Goal: Task Accomplishment & Management: Complete application form

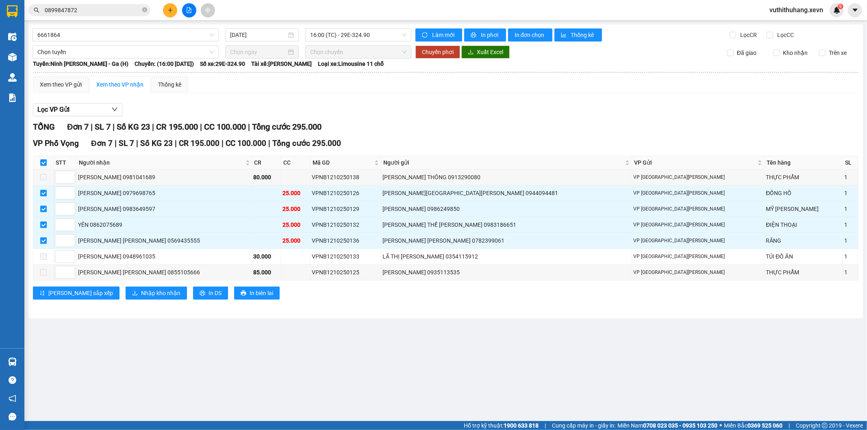
drag, startPoint x: 122, startPoint y: 46, endPoint x: 133, endPoint y: 15, distance: 32.8
click at [120, 42] on section "Kết quả [PERSON_NAME] ( 0 ) Bộ lọc No Data 0899847872 vuthithuhang.xevn 9 Điều …" at bounding box center [433, 215] width 867 height 430
click at [145, 11] on icon "close-circle" at bounding box center [144, 9] width 5 height 5
drag, startPoint x: 123, startPoint y: 9, endPoint x: 311, endPoint y: 11, distance: 187.5
click at [130, 7] on input "text" at bounding box center [93, 10] width 96 height 9
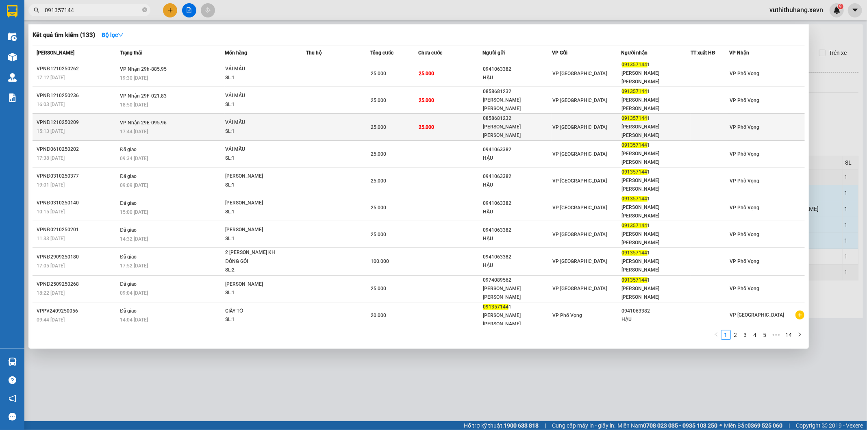
type input "091357144"
click at [403, 123] on div "25.000" at bounding box center [394, 127] width 47 height 9
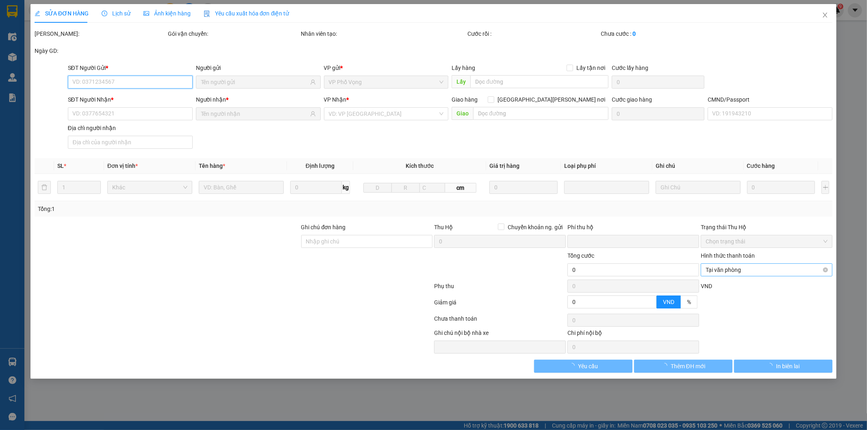
type input "0858681232"
type input "[PERSON_NAME] [PERSON_NAME]"
type input "0913571441"
type input "[PERSON_NAME] [PERSON_NAME]"
type input "[PERSON_NAME] 0968882404"
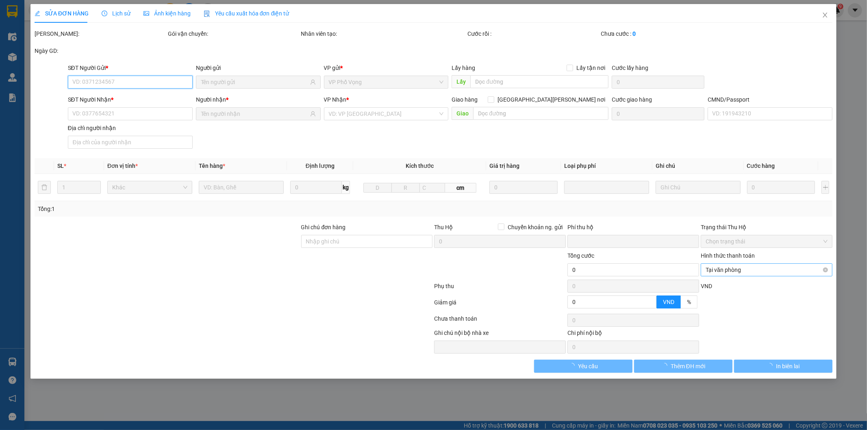
type input "0"
type input "25.000"
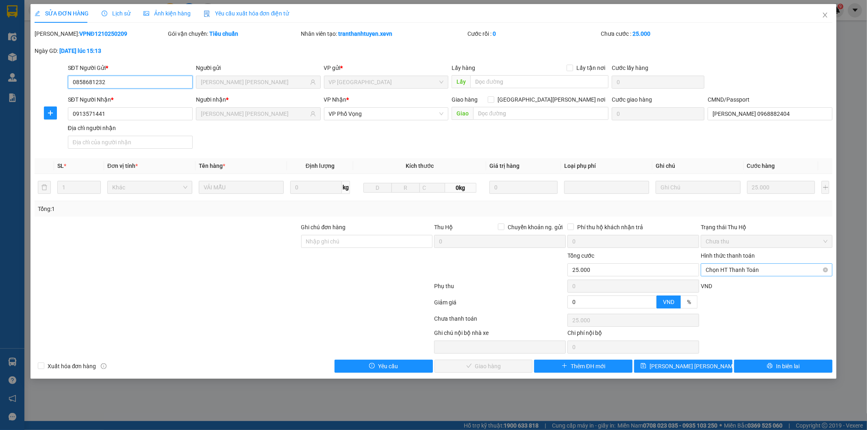
click at [750, 270] on span "Chọn HT Thanh Toán" at bounding box center [767, 270] width 122 height 12
drag, startPoint x: 735, startPoint y: 286, endPoint x: 728, endPoint y: 286, distance: 7.3
click at [735, 286] on div "Tại văn phòng" at bounding box center [767, 286] width 122 height 9
type input "0"
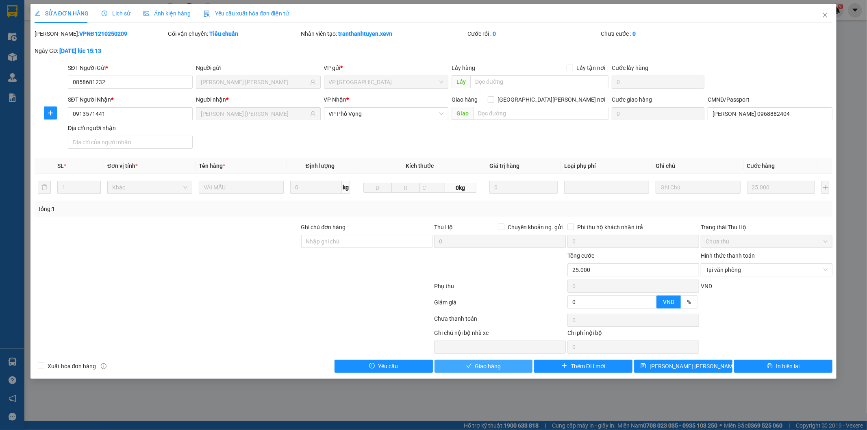
click at [477, 364] on span "Giao hàng" at bounding box center [488, 366] width 26 height 9
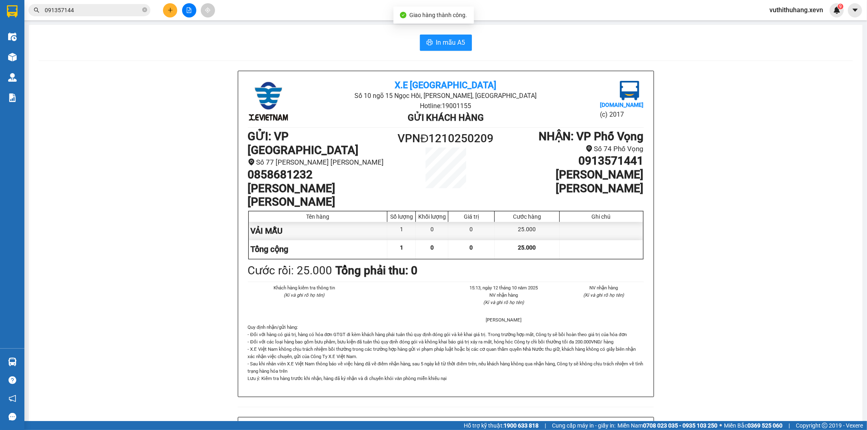
click at [132, 8] on input "091357144" at bounding box center [93, 10] width 96 height 9
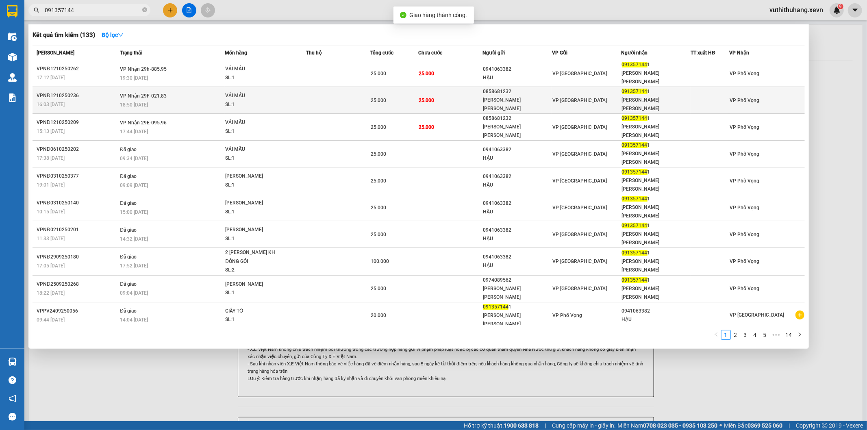
click at [368, 89] on td at bounding box center [338, 100] width 64 height 27
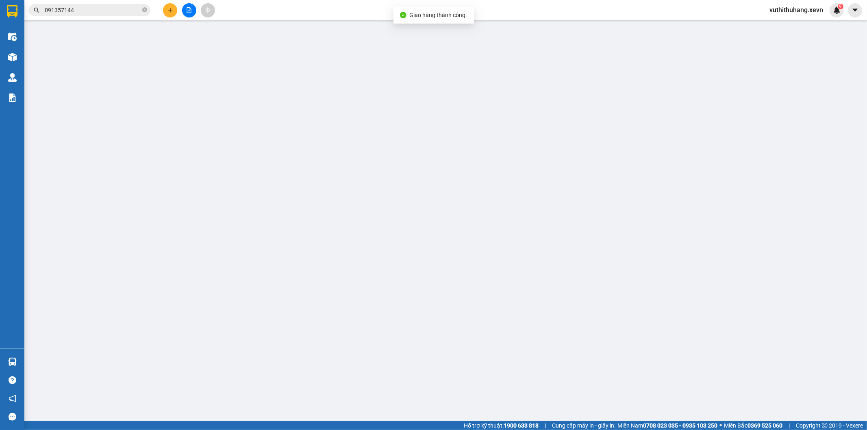
type input "0858681232"
type input "[PERSON_NAME] [PERSON_NAME]"
type input "0913571441"
type input "[PERSON_NAME] [PERSON_NAME]"
type input "[PERSON_NAME] 0968882404"
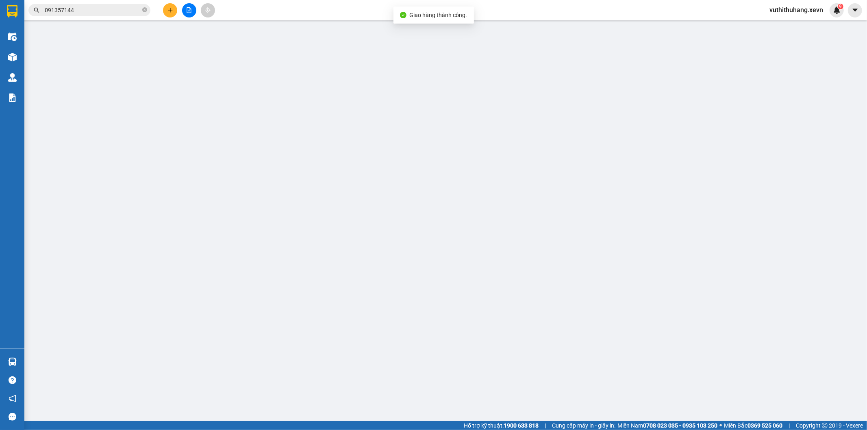
type input "0"
type input "25.000"
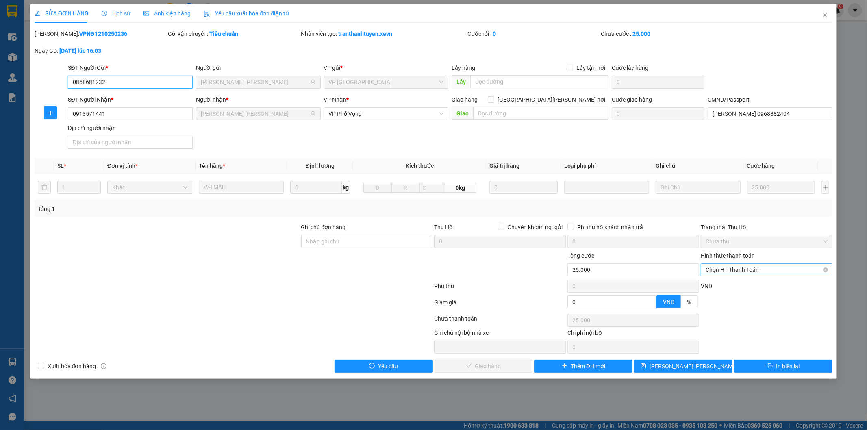
click at [770, 270] on span "Chọn HT Thanh Toán" at bounding box center [767, 270] width 122 height 12
click at [751, 286] on div "Tại văn phòng" at bounding box center [767, 286] width 122 height 9
type input "0"
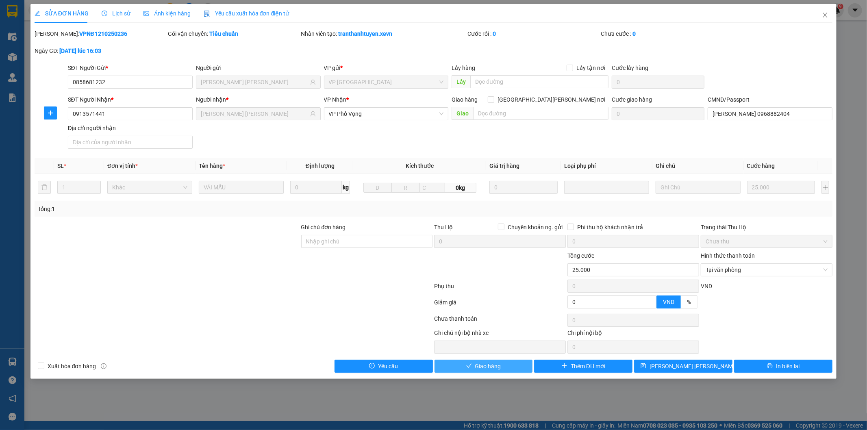
click at [499, 365] on span "Giao hàng" at bounding box center [488, 366] width 26 height 9
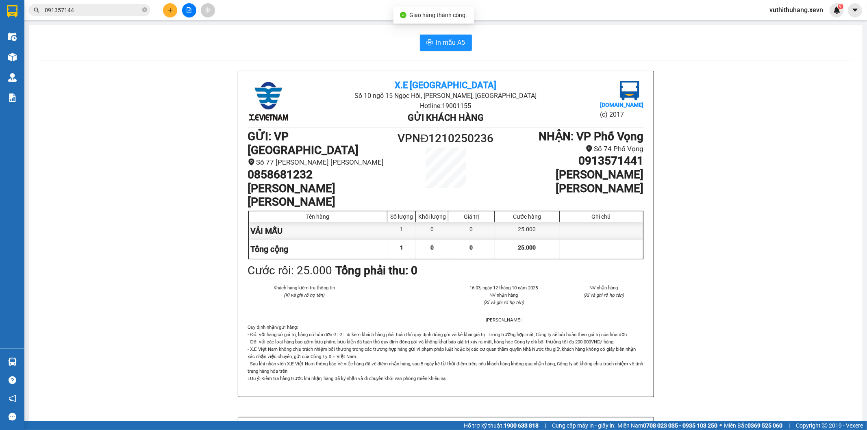
click at [124, 6] on input "091357144" at bounding box center [93, 10] width 96 height 9
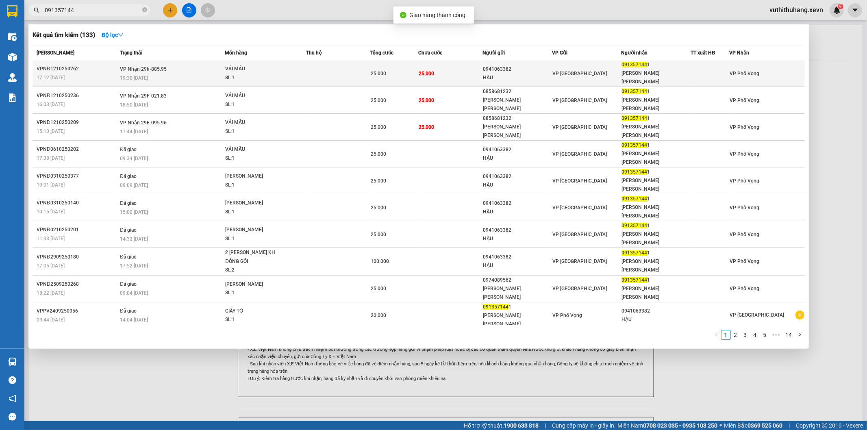
click at [275, 65] on div "VẢI MẪU" at bounding box center [255, 69] width 61 height 9
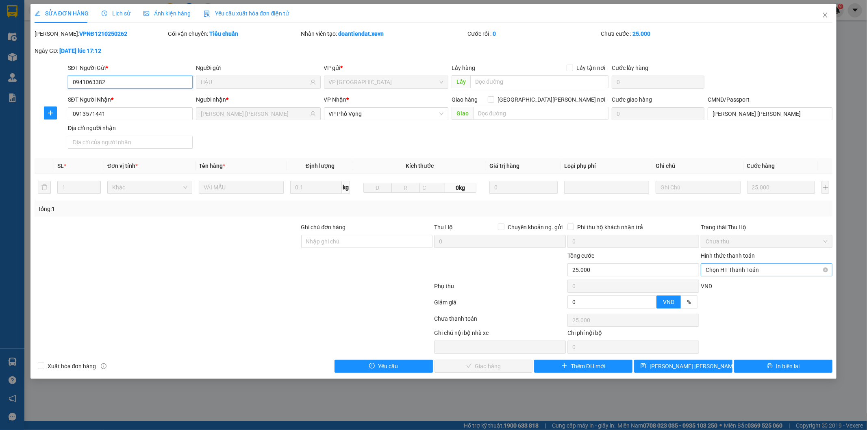
drag, startPoint x: 775, startPoint y: 267, endPoint x: 769, endPoint y: 272, distance: 7.5
click at [774, 267] on span "Chọn HT Thanh Toán" at bounding box center [767, 270] width 122 height 12
click at [750, 285] on div "Tại văn phòng" at bounding box center [767, 286] width 122 height 9
type input "0"
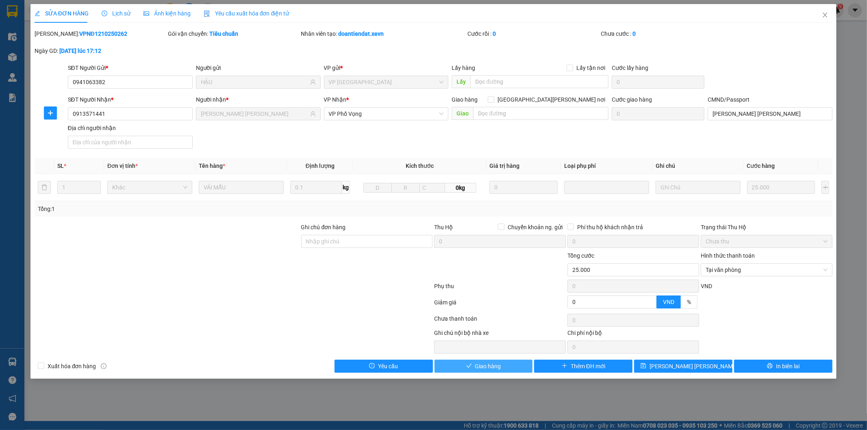
click at [479, 365] on span "Giao hàng" at bounding box center [488, 366] width 26 height 9
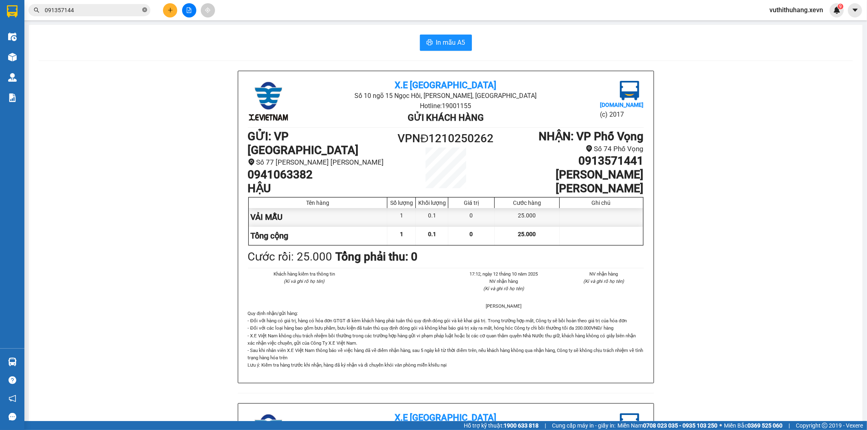
click at [144, 11] on icon "close-circle" at bounding box center [144, 9] width 5 height 5
click at [173, 5] on button at bounding box center [170, 10] width 14 height 14
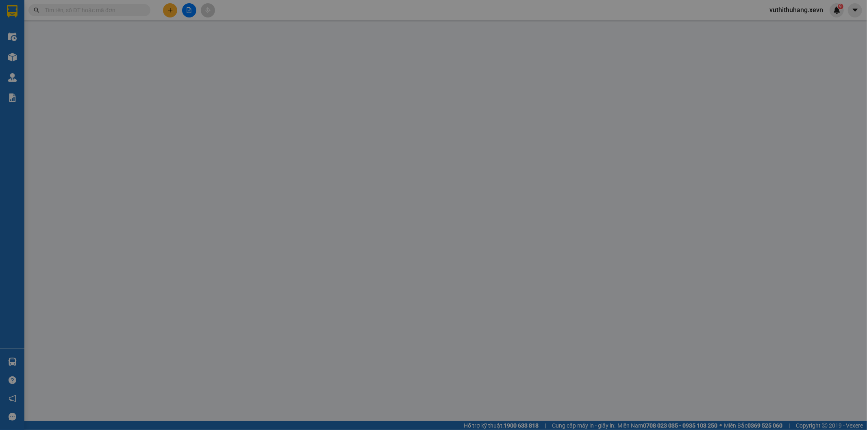
click at [119, 82] on input "SĐT Người Gửi *" at bounding box center [130, 80] width 125 height 13
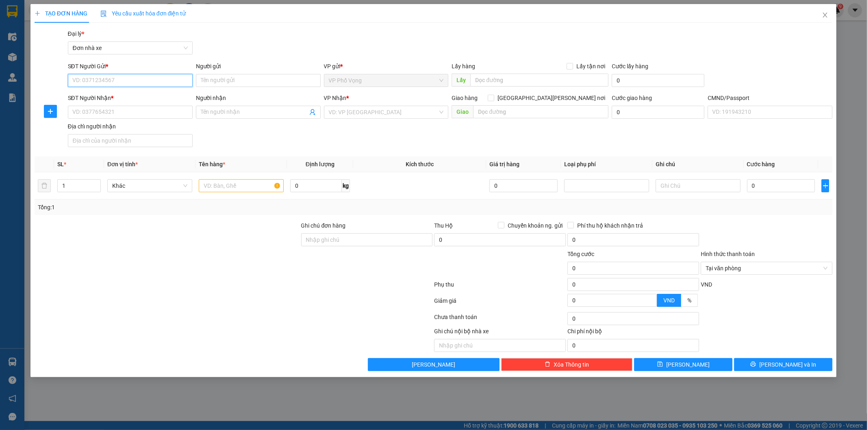
click at [115, 83] on input "SĐT Người Gửi *" at bounding box center [130, 80] width 125 height 13
type input "0388592042"
click at [209, 76] on input "Người gửi" at bounding box center [258, 80] width 125 height 13
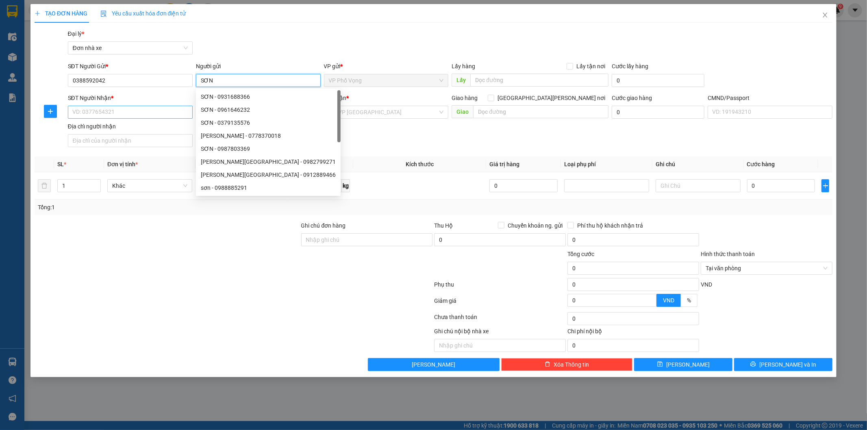
type input "SƠN"
click at [122, 114] on input "SĐT Người Nhận *" at bounding box center [130, 112] width 125 height 13
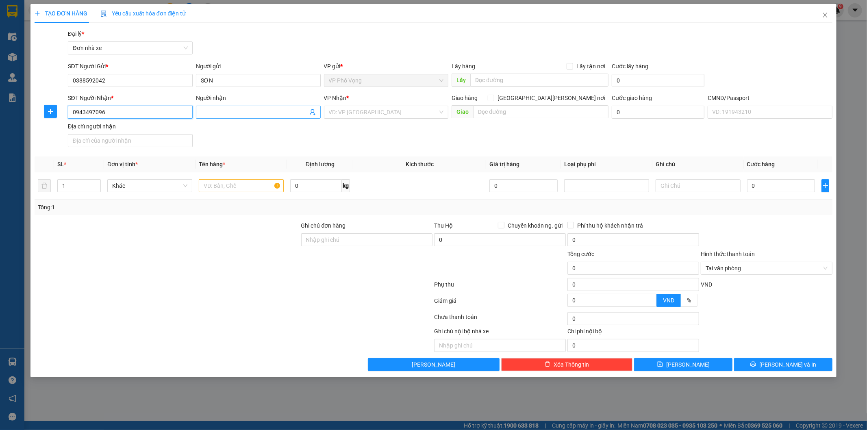
type input "0943497096"
click at [205, 114] on input "Người nhận" at bounding box center [254, 112] width 107 height 9
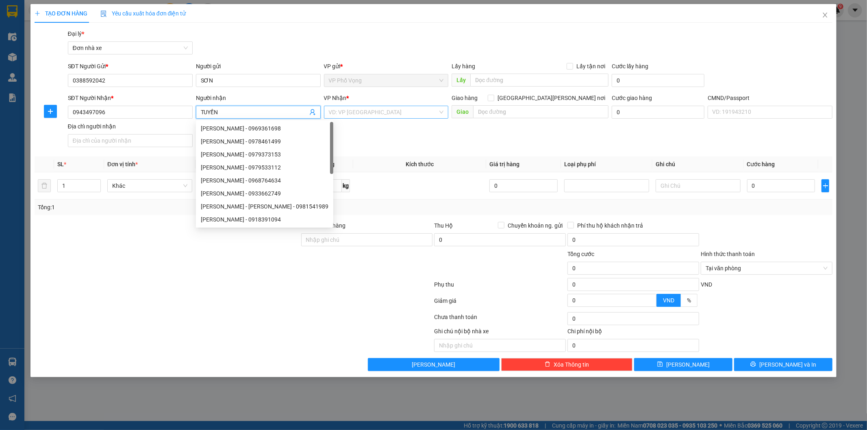
type input "TUYỀN"
click at [358, 109] on input "search" at bounding box center [383, 112] width 109 height 12
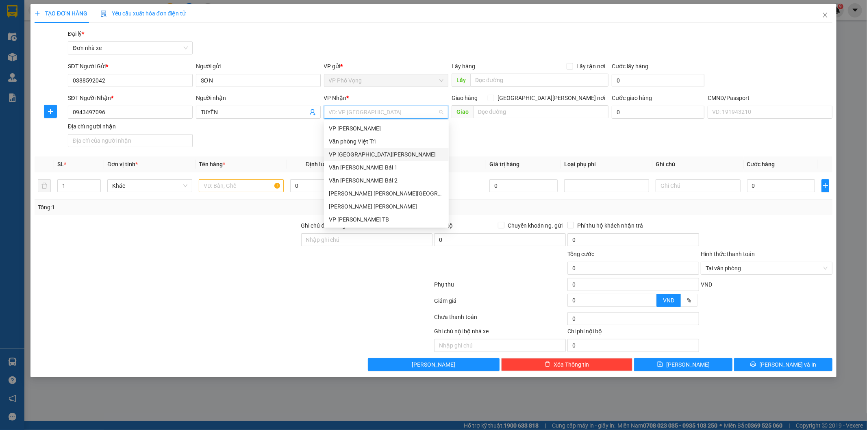
click at [372, 156] on div "VP [GEOGRAPHIC_DATA][PERSON_NAME]" at bounding box center [386, 154] width 115 height 9
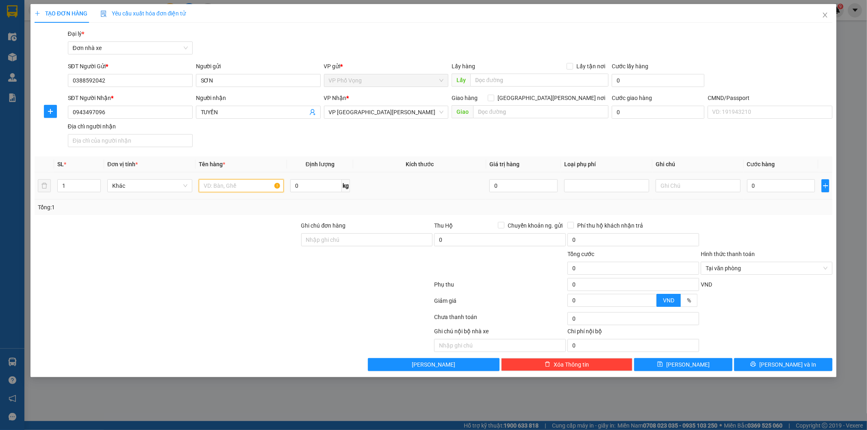
click at [246, 192] on input "text" at bounding box center [241, 185] width 85 height 13
type input "D"
type input "Đ"
type input "LINH KIỆN"
click at [779, 192] on input "0" at bounding box center [781, 185] width 68 height 13
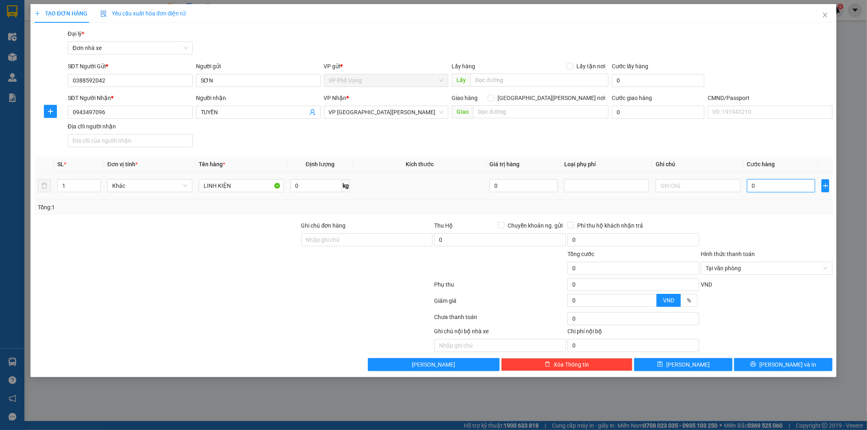
type input "2"
type input "25"
type input "25.000"
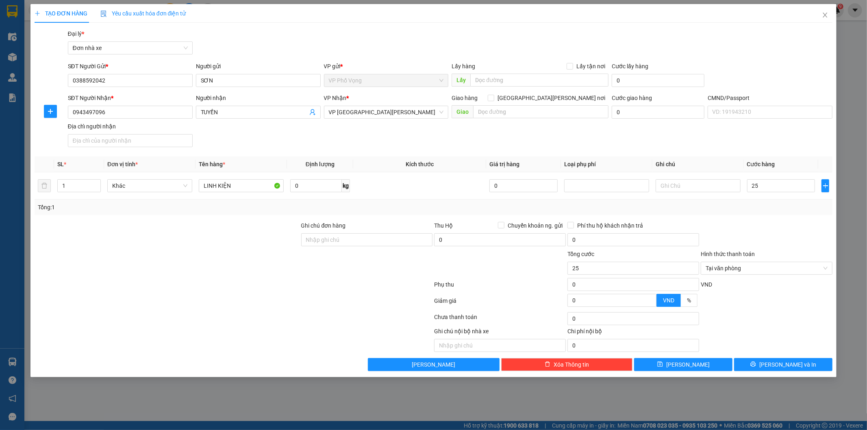
type input "25.000"
drag, startPoint x: 773, startPoint y: 246, endPoint x: 831, endPoint y: 261, distance: 59.4
click at [774, 246] on div at bounding box center [766, 235] width 133 height 28
type input "25.000"
click at [800, 363] on button "[PERSON_NAME] và In" at bounding box center [783, 364] width 98 height 13
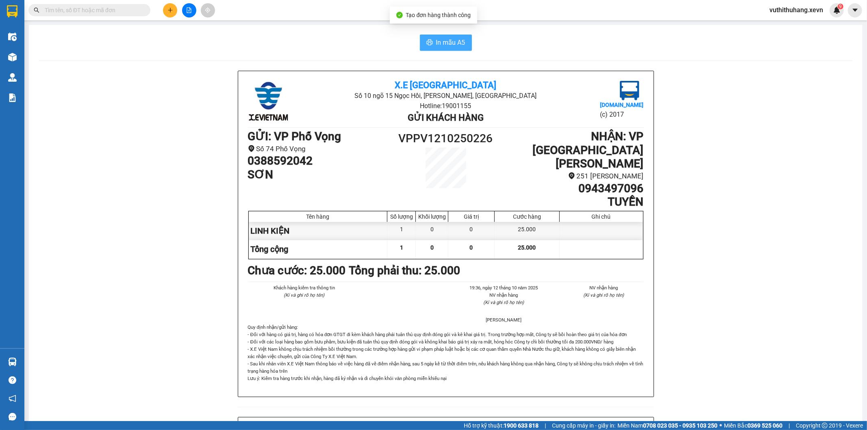
click at [453, 47] on button "In mẫu A5" at bounding box center [446, 43] width 52 height 16
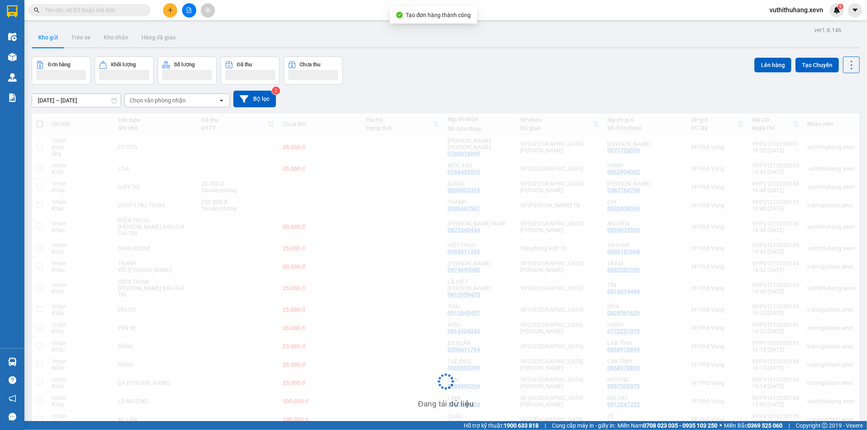
click at [166, 11] on button at bounding box center [170, 10] width 14 height 14
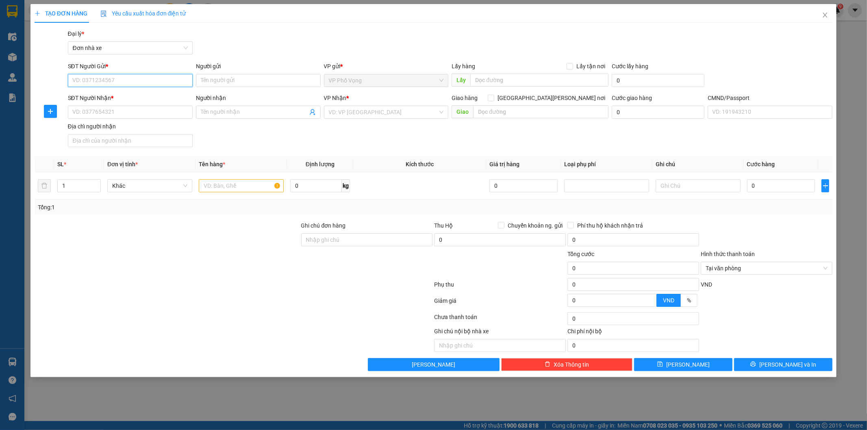
click at [115, 76] on input "SĐT Người Gửi *" at bounding box center [130, 80] width 125 height 13
type input "0968908829"
click at [228, 77] on input "Người gửi" at bounding box center [258, 80] width 125 height 13
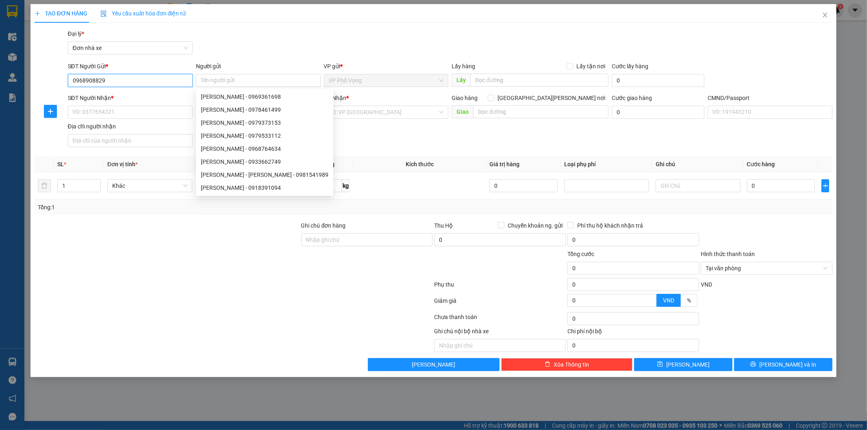
click at [115, 80] on input "0968908829" at bounding box center [130, 80] width 125 height 13
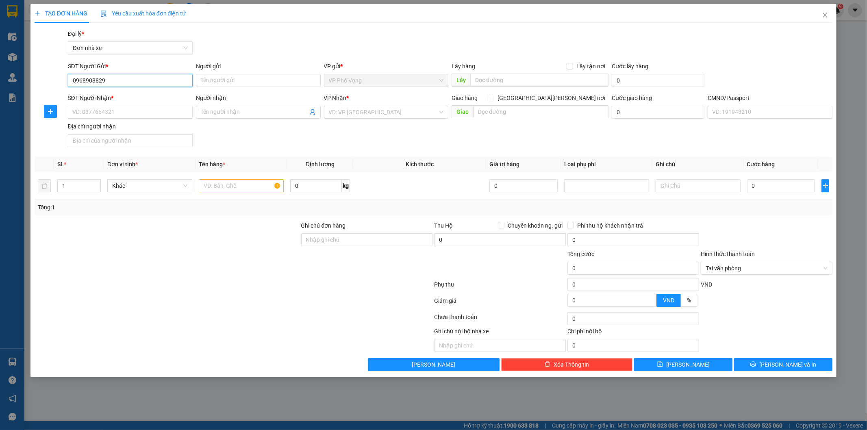
drag, startPoint x: 23, startPoint y: 76, endPoint x: 23, endPoint y: 83, distance: 6.5
click at [6, 76] on div "TẠO ĐƠN HÀNG Yêu cầu xuất [PERSON_NAME] điện tử Transit Pickup Surcharge Ids Tr…" at bounding box center [433, 215] width 867 height 430
type input "0977861882"
click at [209, 79] on input "Người gửi" at bounding box center [258, 80] width 125 height 13
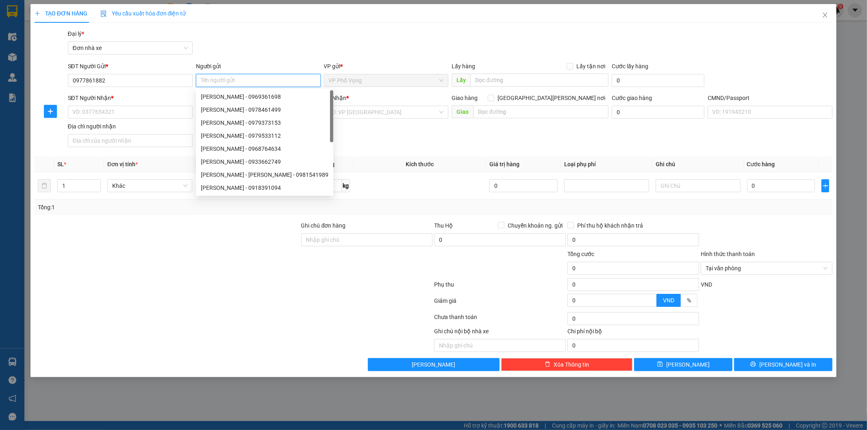
type input "D"
type input "ĐỨC"
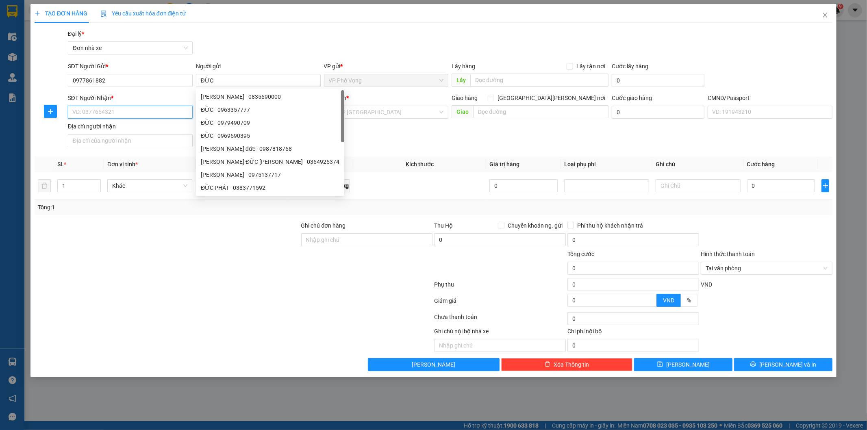
click at [103, 108] on input "SĐT Người Nhận *" at bounding box center [130, 112] width 125 height 13
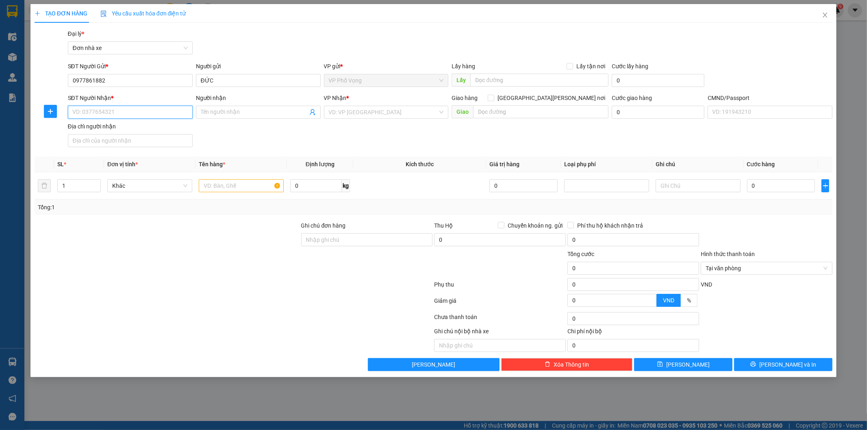
paste input "0968908829"
type input "0968908829"
click at [149, 127] on div "0968908829 - [PERSON_NAME]" at bounding box center [130, 128] width 115 height 9
type input "[PERSON_NAME]"
type input "033187005899 [PERSON_NAME]"
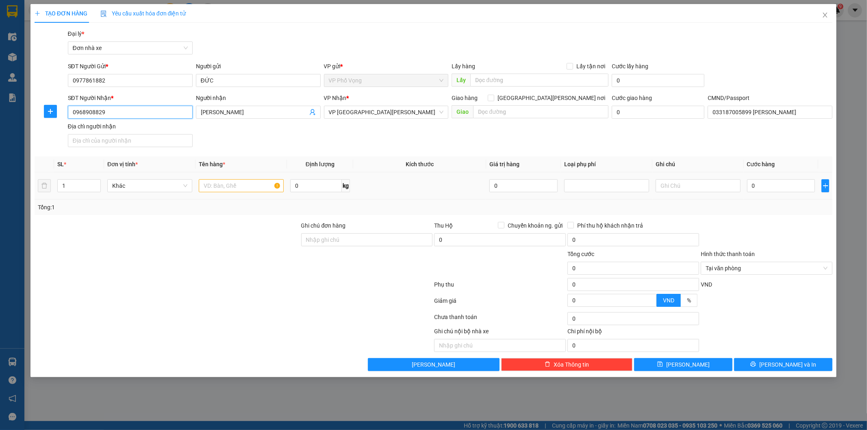
type input "0968908829"
click at [237, 182] on input "text" at bounding box center [241, 185] width 85 height 13
type input "VẢI"
click at [766, 183] on input "0" at bounding box center [781, 185] width 68 height 13
type input "5"
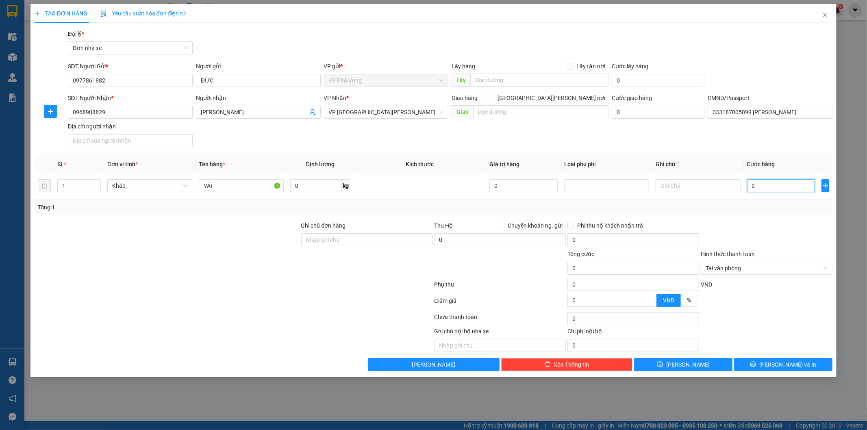
type input "5"
type input "50"
type input "50.000"
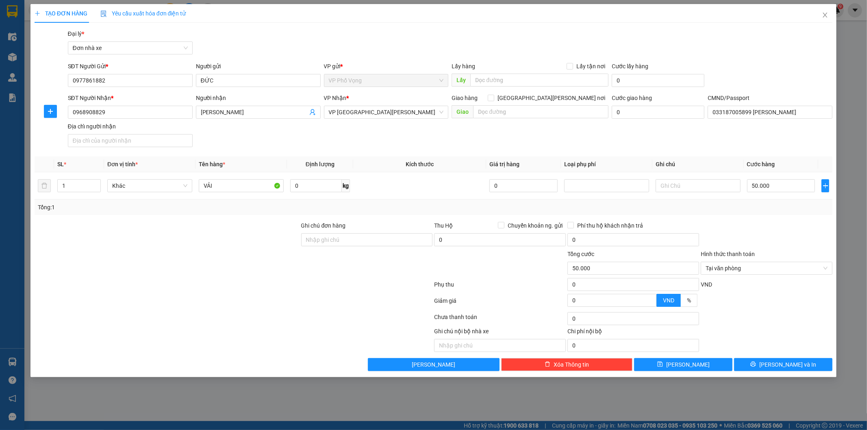
drag, startPoint x: 795, startPoint y: 238, endPoint x: 826, endPoint y: 247, distance: 32.2
click at [795, 237] on div at bounding box center [766, 235] width 133 height 28
type input "50.000"
click at [784, 361] on span "[PERSON_NAME] và In" at bounding box center [788, 364] width 57 height 9
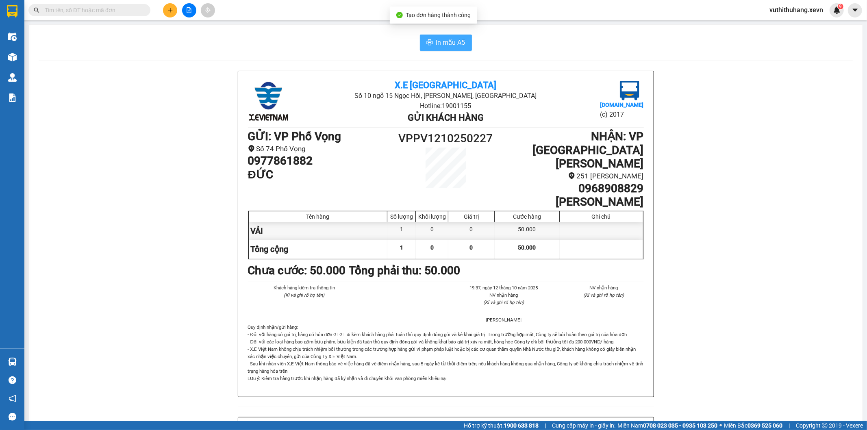
click at [458, 42] on span "In mẫu A5" at bounding box center [450, 42] width 29 height 10
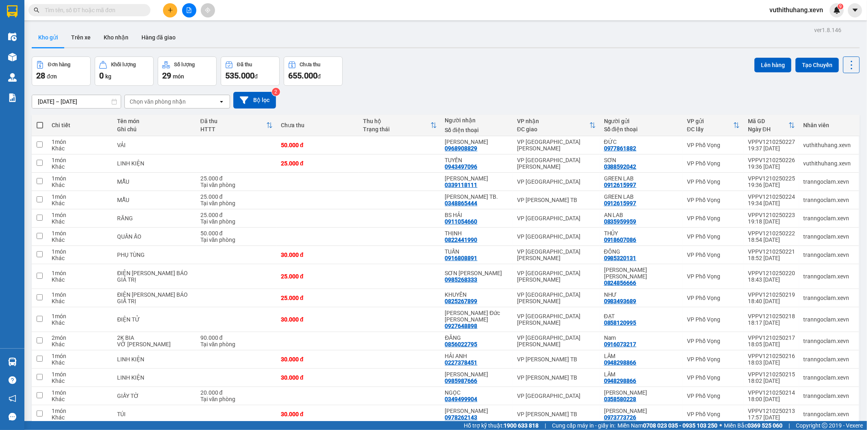
click at [113, 9] on input "text" at bounding box center [93, 10] width 96 height 9
click at [105, 10] on input "text" at bounding box center [93, 10] width 96 height 9
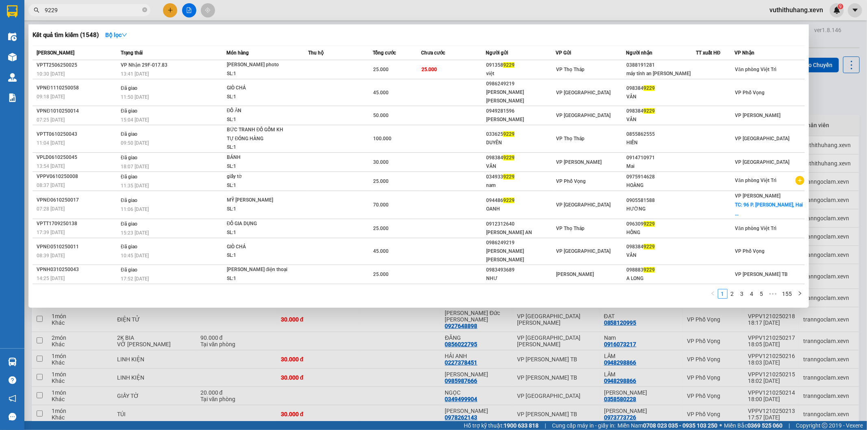
drag, startPoint x: 86, startPoint y: 10, endPoint x: 0, endPoint y: 11, distance: 86.2
click at [0, 11] on section "Kết quả [PERSON_NAME] ( 1548 ) Bộ lọc Mã ĐH Trạng thái Món hàng Thu hộ [PERSON_…" at bounding box center [433, 215] width 867 height 430
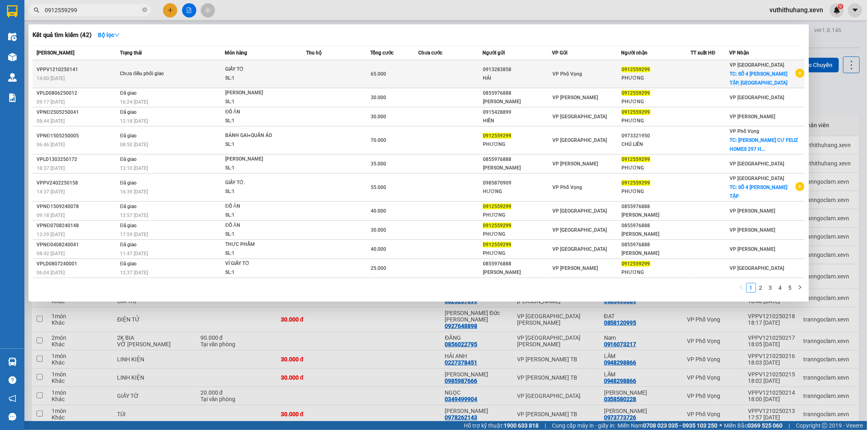
type input "0912559299"
click at [588, 77] on div "VP Phố Vọng" at bounding box center [587, 74] width 69 height 9
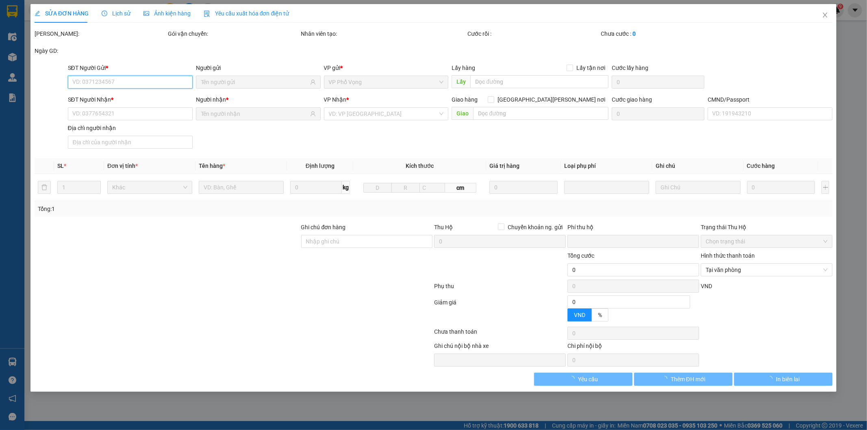
type input "0913283858"
type input "0912559299"
checkbox input "true"
type input "SỐ 4 [PERSON_NAME] TẬP, [GEOGRAPHIC_DATA]"
type input "5555"
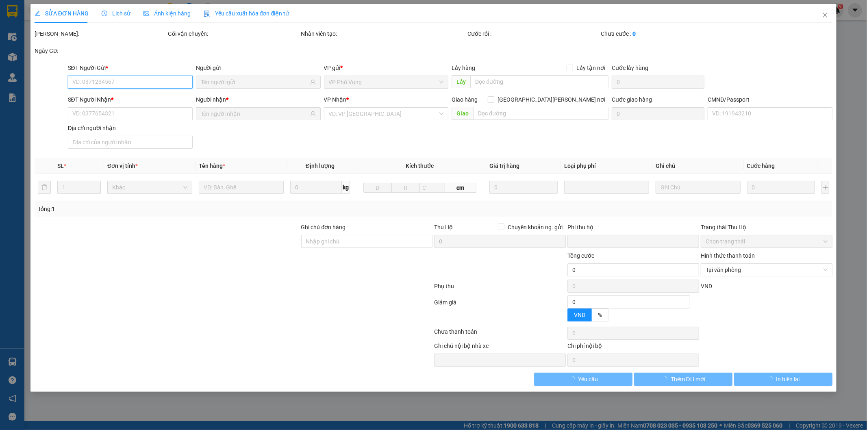
type input "0"
type input "65.000"
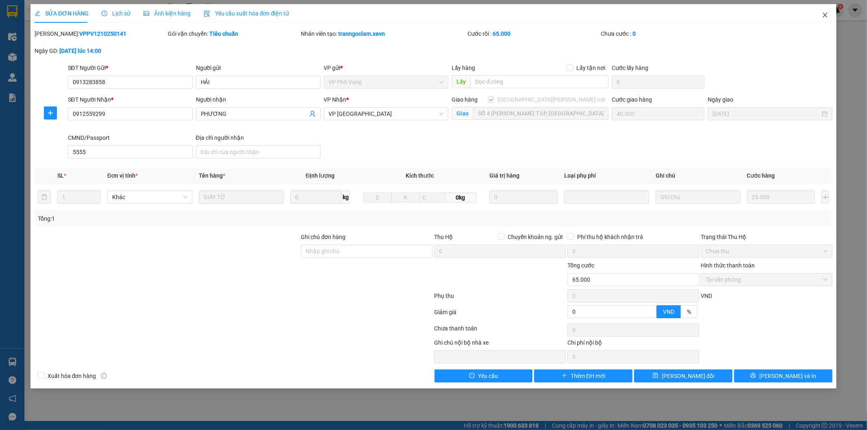
click at [827, 11] on span "Close" at bounding box center [825, 15] width 23 height 23
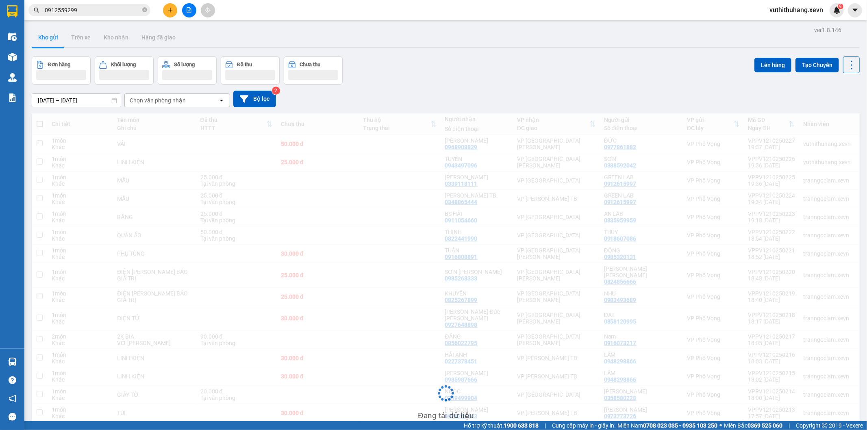
drag, startPoint x: 83, startPoint y: 11, endPoint x: 0, endPoint y: 47, distance: 91.0
click at [0, 47] on section "Kết quả [PERSON_NAME] ( 42 ) Bộ lọc Mã ĐH Trạng thái Món hàng Thu hộ [PERSON_NA…" at bounding box center [433, 215] width 867 height 430
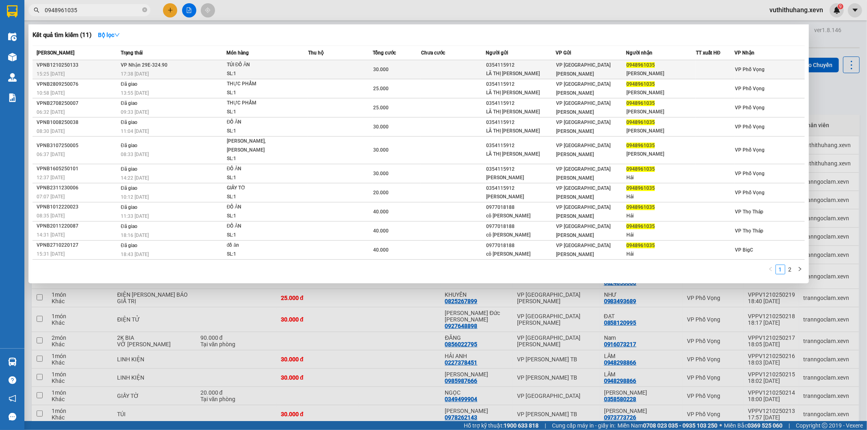
type input "0948961035"
click at [599, 67] on div "VP [GEOGRAPHIC_DATA][PERSON_NAME]" at bounding box center [591, 70] width 69 height 18
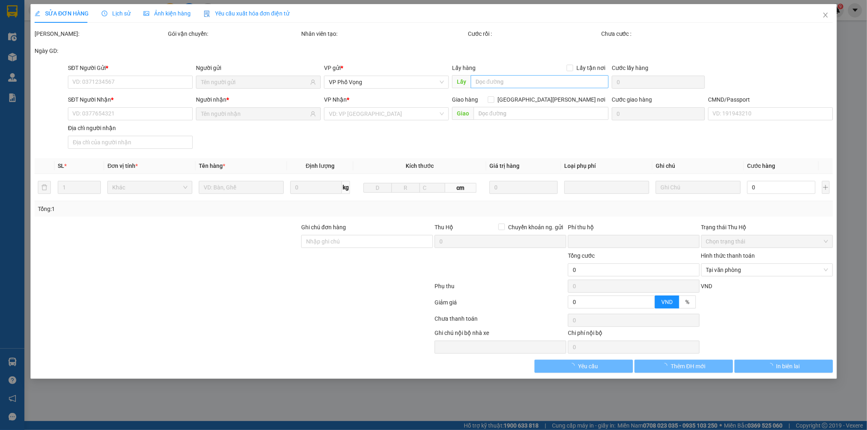
type input "0354115912"
type input "LÃ THỊ [PERSON_NAME]"
type input "0948961035"
type input "[PERSON_NAME]"
type input "037099002159 [PERSON_NAME] 1999"
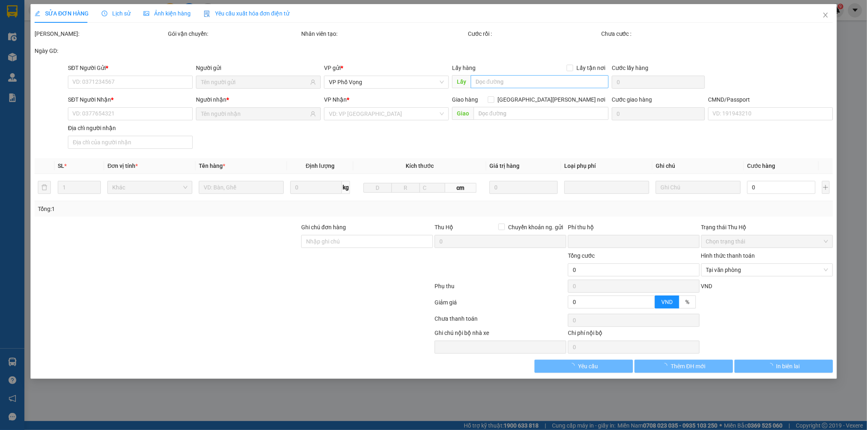
type input "0"
type input "30.000"
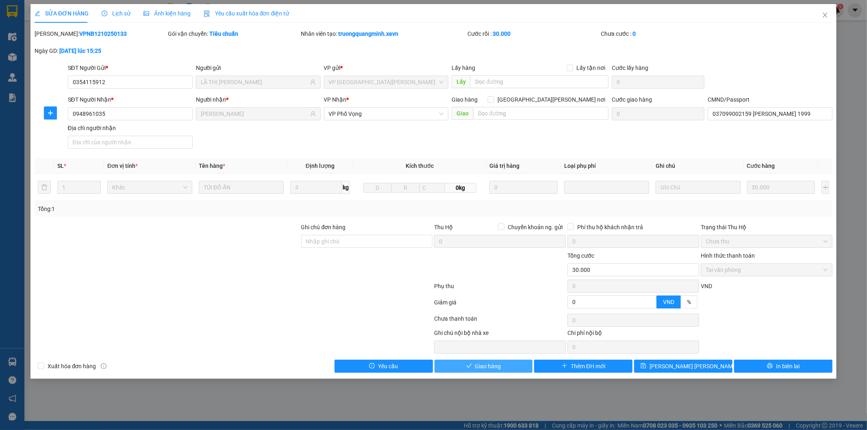
drag, startPoint x: 509, startPoint y: 363, endPoint x: 511, endPoint y: 369, distance: 5.9
click at [511, 369] on button "Giao hàng" at bounding box center [484, 366] width 98 height 13
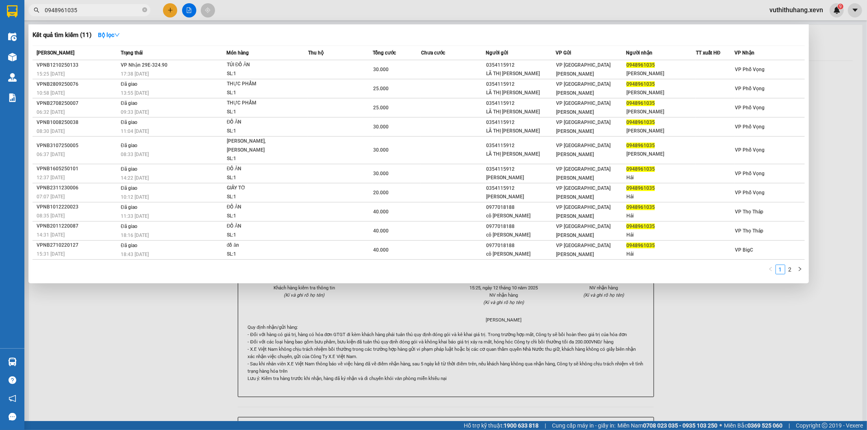
drag, startPoint x: 109, startPoint y: 9, endPoint x: 0, endPoint y: 6, distance: 108.6
click at [0, 6] on section "Kết quả [PERSON_NAME] ( 11 ) Bộ lọc Mã ĐH Trạng thái Món hàng Thu hộ [PERSON_NA…" at bounding box center [433, 215] width 867 height 430
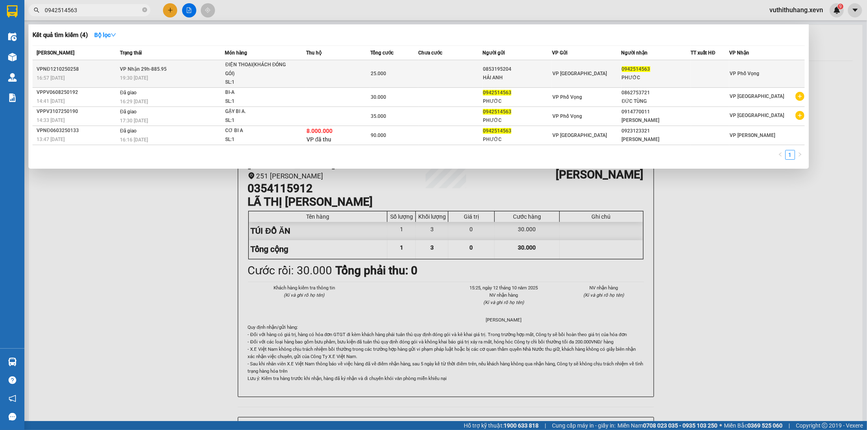
type input "0942514563"
click at [573, 74] on span "VP [GEOGRAPHIC_DATA]" at bounding box center [580, 74] width 54 height 6
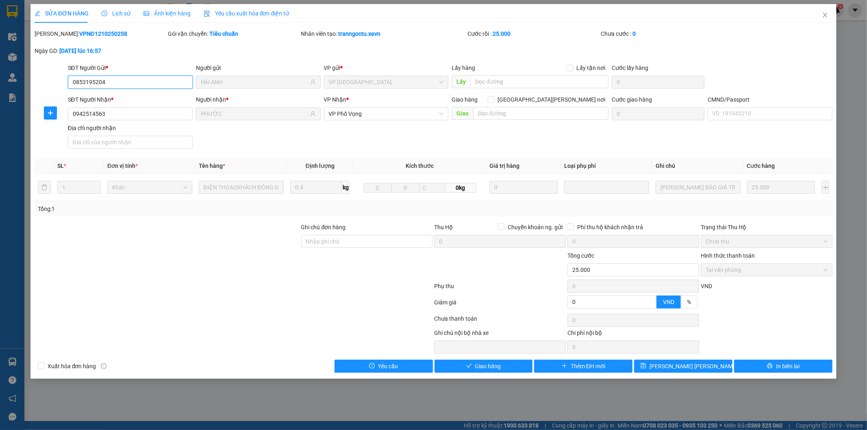
type input "0853195204"
type input "HẢI ANH"
type input "0942514563"
type input "PHƯỚC"
type input "0"
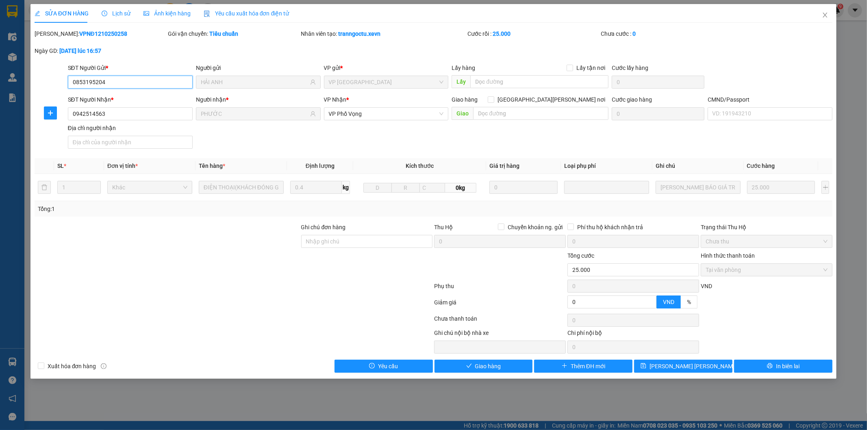
type input "25.000"
click at [719, 116] on input "CMND/Passport" at bounding box center [770, 113] width 125 height 13
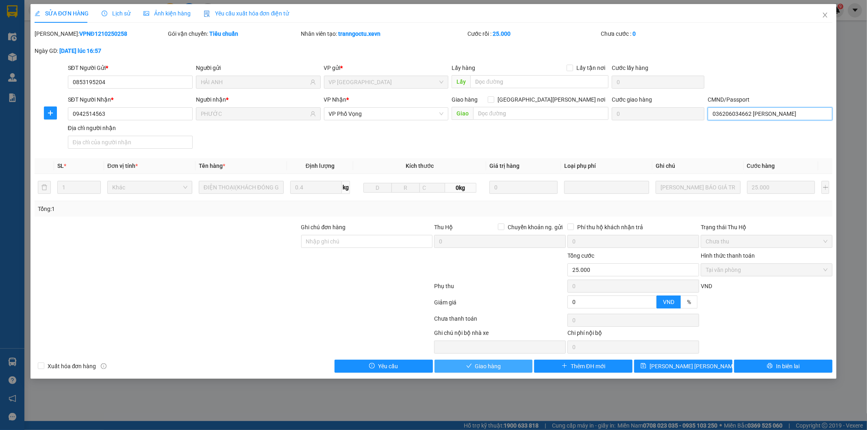
type input "036206034662 [PERSON_NAME]"
click at [513, 366] on button "Giao hàng" at bounding box center [484, 366] width 98 height 13
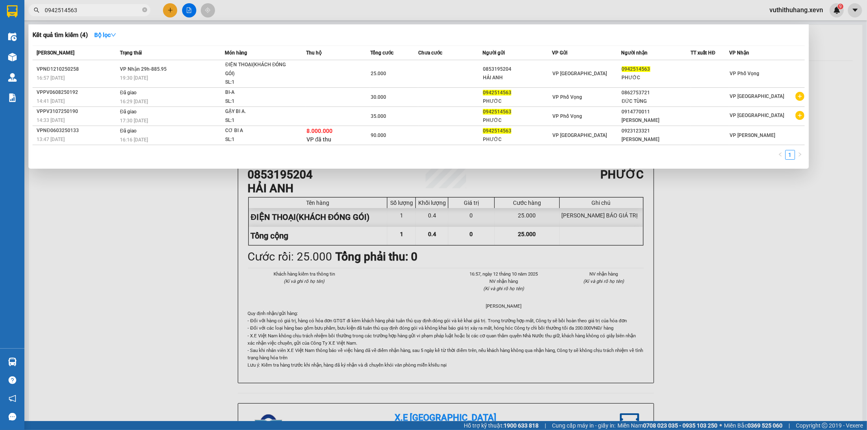
drag, startPoint x: 87, startPoint y: 11, endPoint x: 33, endPoint y: 34, distance: 59.0
click at [0, 21] on section "Kết quả [PERSON_NAME] ( 4 ) Bộ lọc Mã ĐH Trạng thái Món hàng Thu hộ [PERSON_NAM…" at bounding box center [433, 215] width 867 height 430
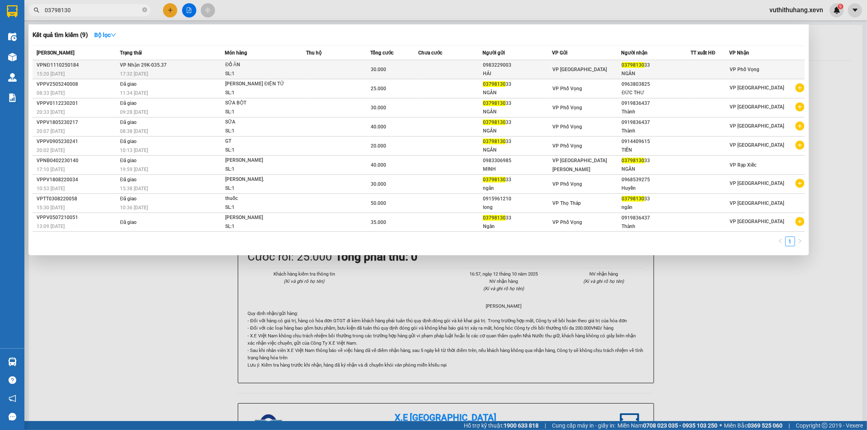
type input "03798130"
click at [534, 66] on div "0983229003" at bounding box center [517, 65] width 69 height 9
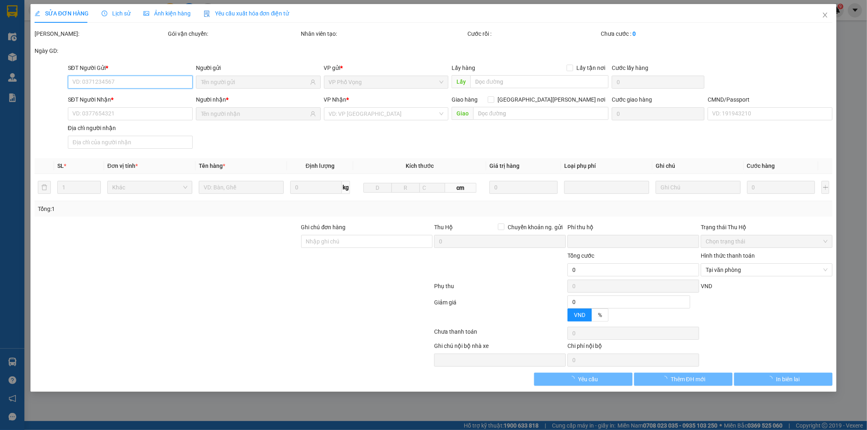
type input "0983229003"
type input "HẢI"
type input "0379813033"
type input "NGÂN"
type input "[PERSON_NAME] 0977545188"
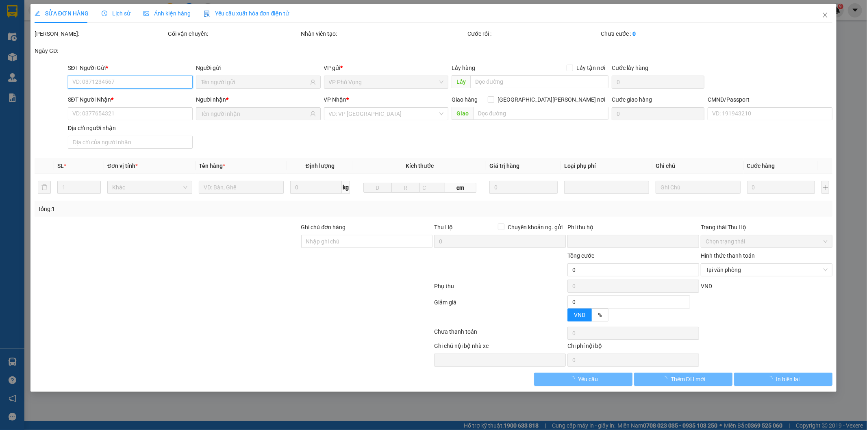
type input "0"
type input "30.000"
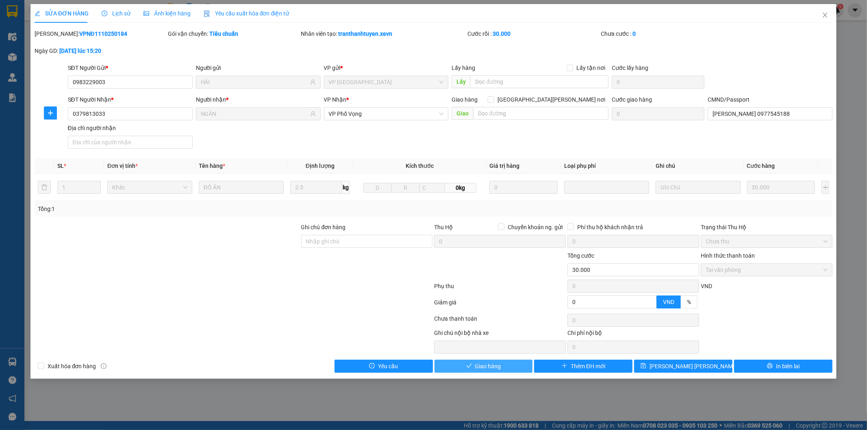
click at [489, 368] on span "Giao hàng" at bounding box center [488, 366] width 26 height 9
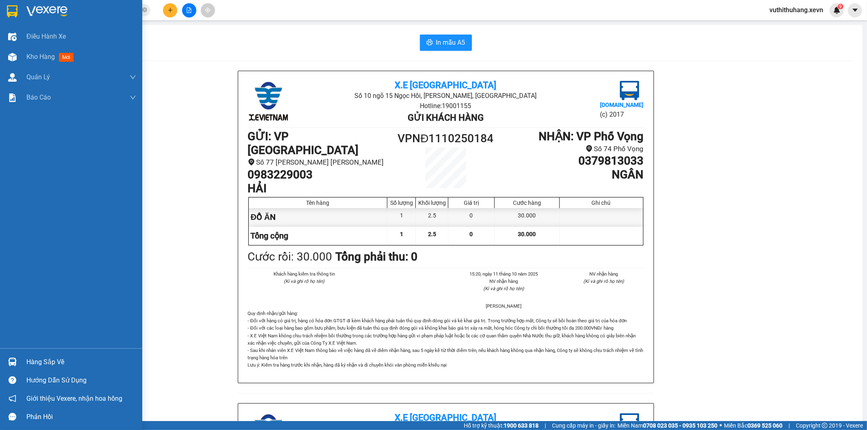
click at [17, 360] on div at bounding box center [12, 362] width 14 height 14
